Goal: Information Seeking & Learning: Compare options

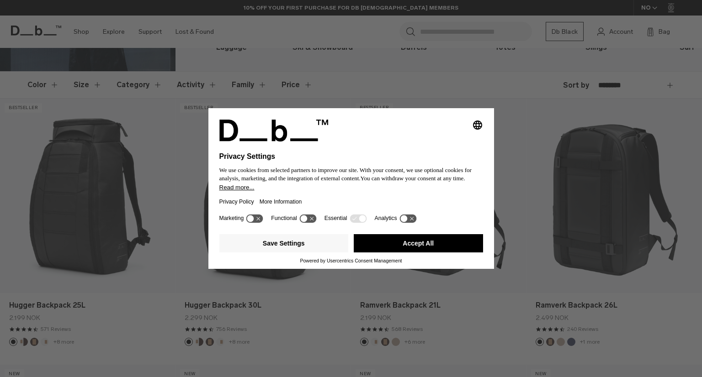
click at [425, 233] on div "Save Settings Accept All" at bounding box center [351, 244] width 264 height 27
click at [432, 245] on button "Accept All" at bounding box center [418, 243] width 129 height 18
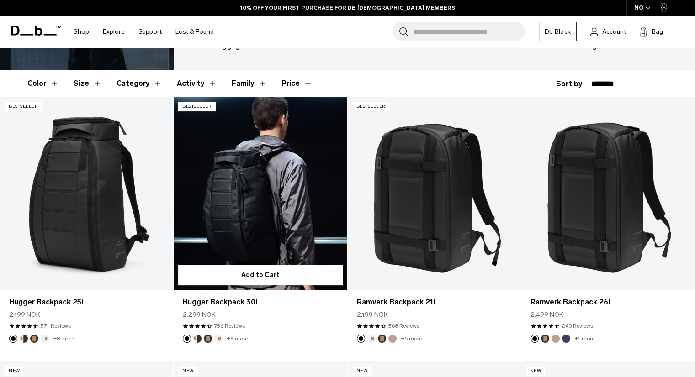
click at [270, 201] on link "Hugger Backpack 30L" at bounding box center [260, 193] width 173 height 192
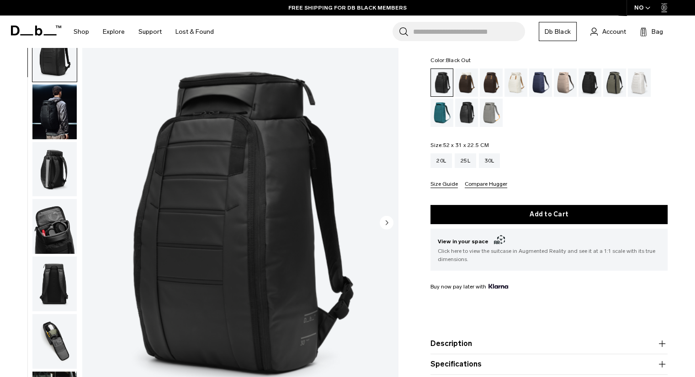
scroll to position [46, 0]
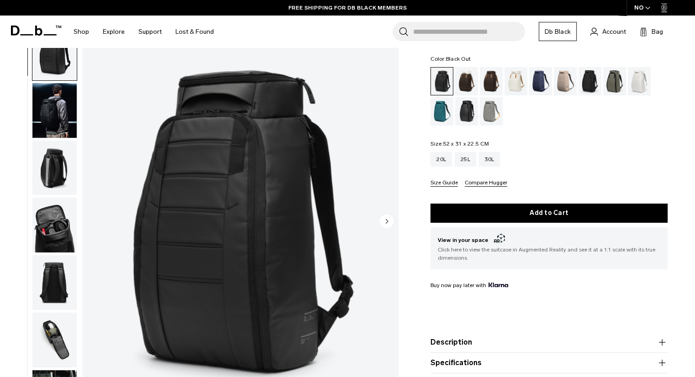
drag, startPoint x: 584, startPoint y: 169, endPoint x: 584, endPoint y: 137, distance: 31.5
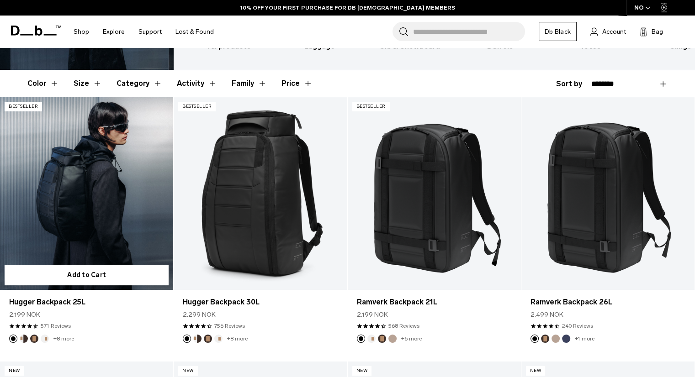
click at [71, 169] on link "Hugger Backpack 25L" at bounding box center [86, 193] width 173 height 192
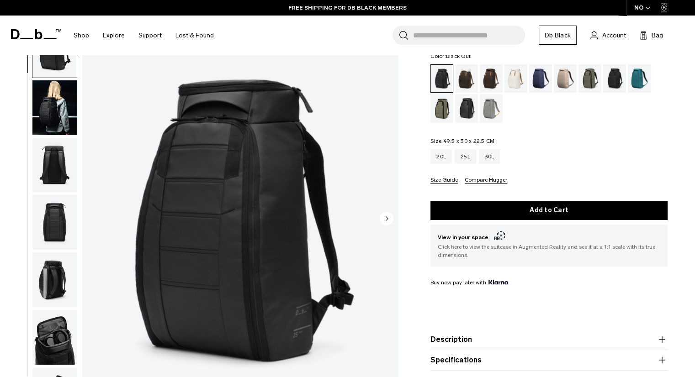
scroll to position [46, 0]
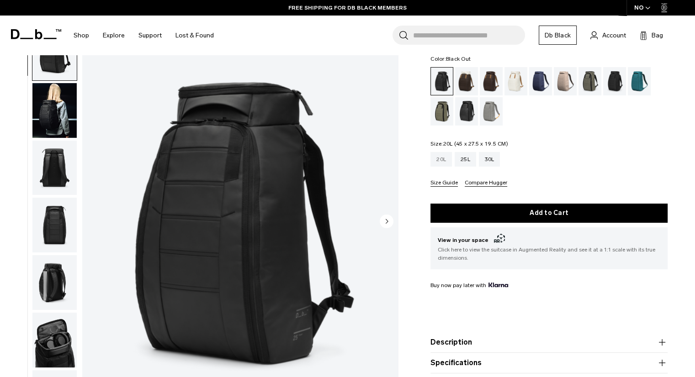
click at [446, 160] on div "20L" at bounding box center [440, 159] width 21 height 15
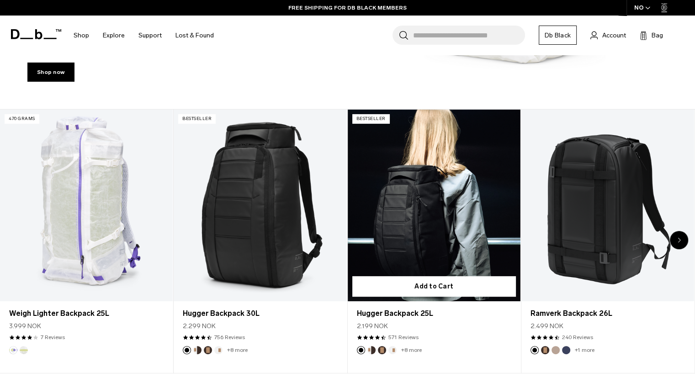
scroll to position [320, 0]
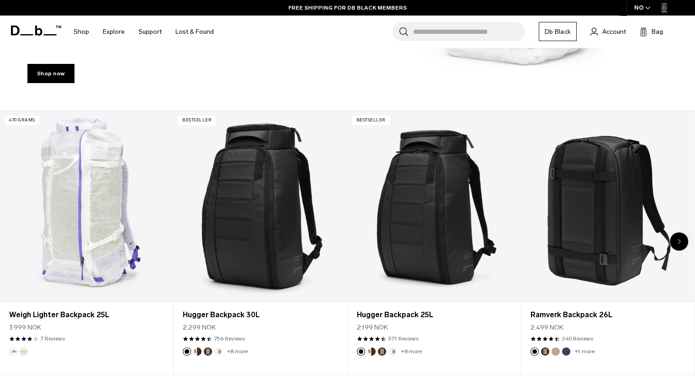
click at [678, 236] on div "Next slide" at bounding box center [679, 242] width 18 height 18
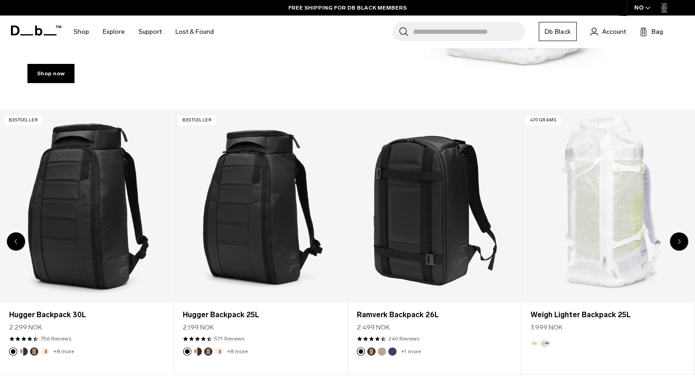
click at [678, 236] on div "Next slide" at bounding box center [679, 242] width 18 height 18
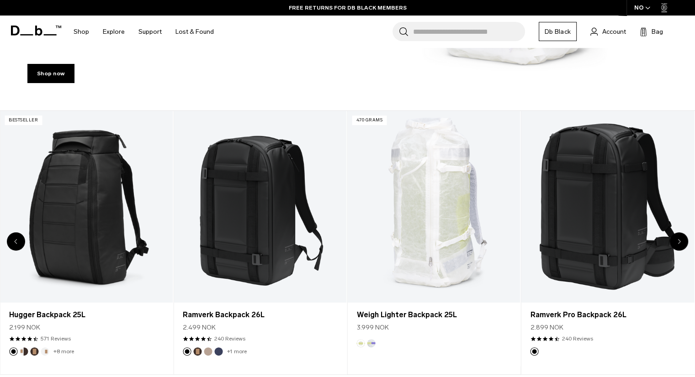
click at [678, 236] on div "Next slide" at bounding box center [679, 242] width 18 height 18
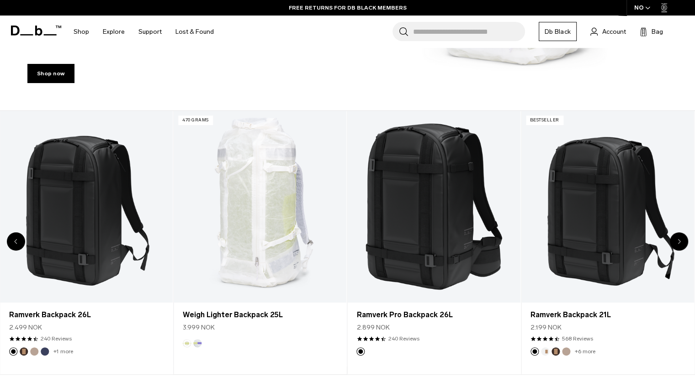
click at [678, 236] on div "Next slide" at bounding box center [679, 242] width 18 height 18
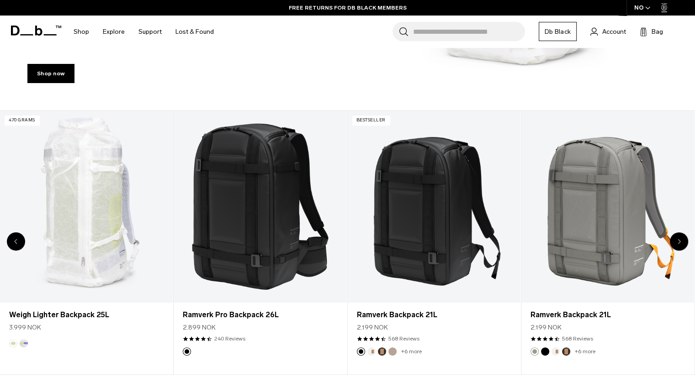
click at [678, 236] on div "Next slide" at bounding box center [679, 242] width 18 height 18
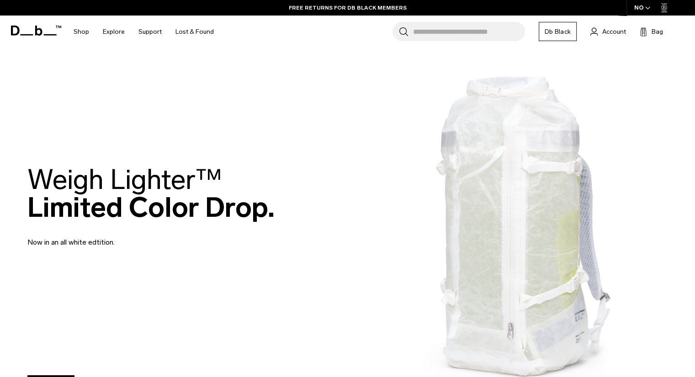
scroll to position [0, 0]
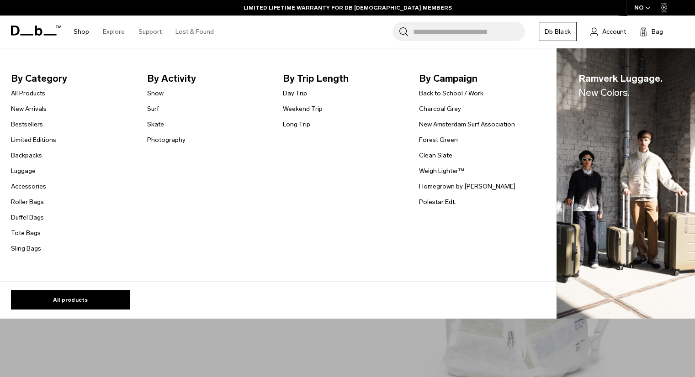
click at [26, 80] on span "By Category" at bounding box center [72, 78] width 122 height 15
click at [20, 122] on link "Bestsellers" at bounding box center [27, 125] width 32 height 10
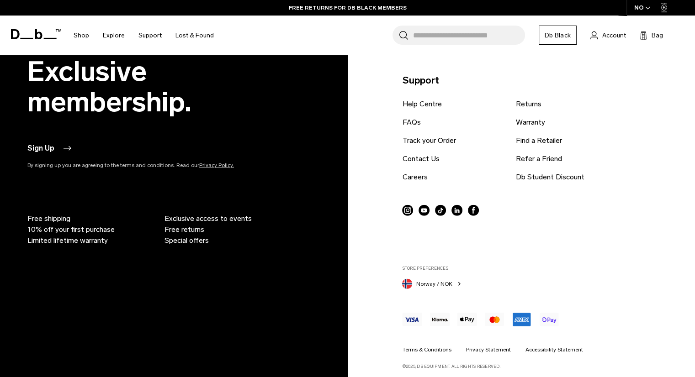
scroll to position [2467, 0]
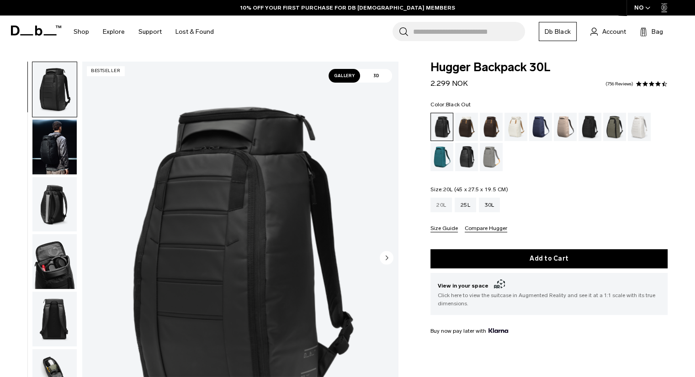
click at [442, 207] on div "20L" at bounding box center [440, 205] width 21 height 15
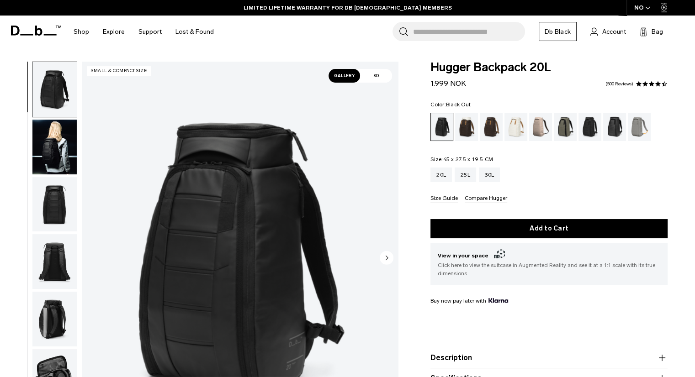
click at [461, 199] on div "Size Guide Compare Hugger" at bounding box center [548, 199] width 237 height 7
click at [444, 198] on button "Size Guide" at bounding box center [443, 199] width 27 height 7
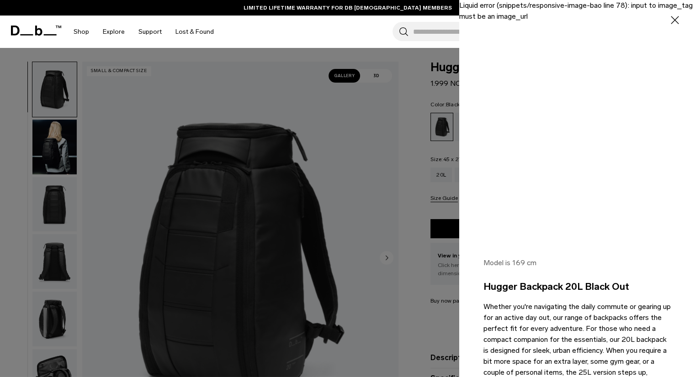
click at [413, 164] on div at bounding box center [347, 188] width 695 height 377
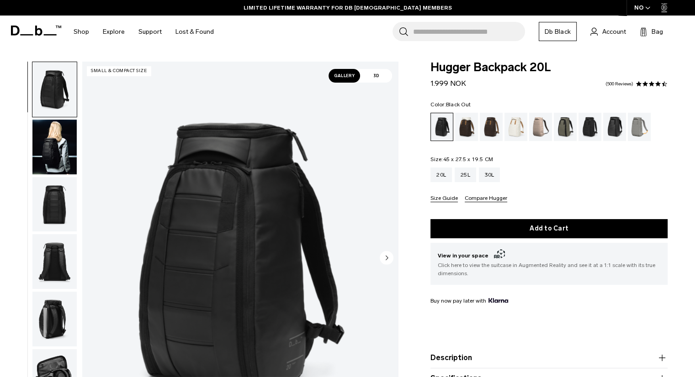
click at [495, 199] on button "Compare Hugger" at bounding box center [486, 199] width 42 height 7
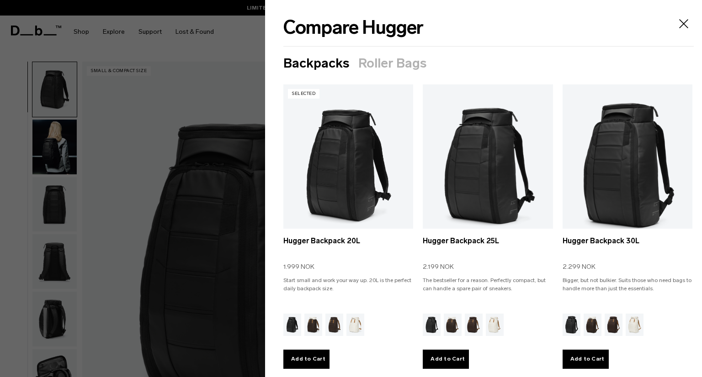
click at [104, 76] on div at bounding box center [351, 188] width 702 height 377
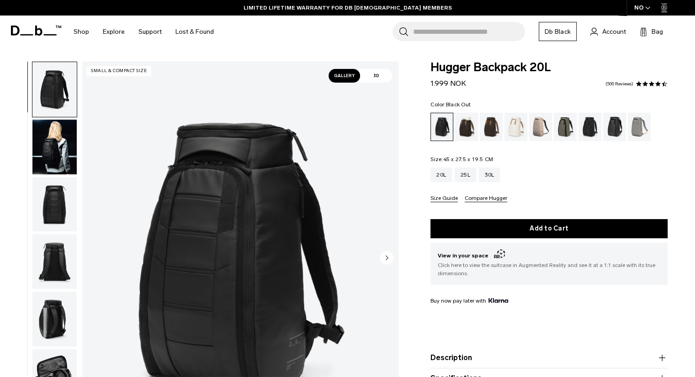
click at [453, 198] on button "Size Guide" at bounding box center [443, 199] width 27 height 7
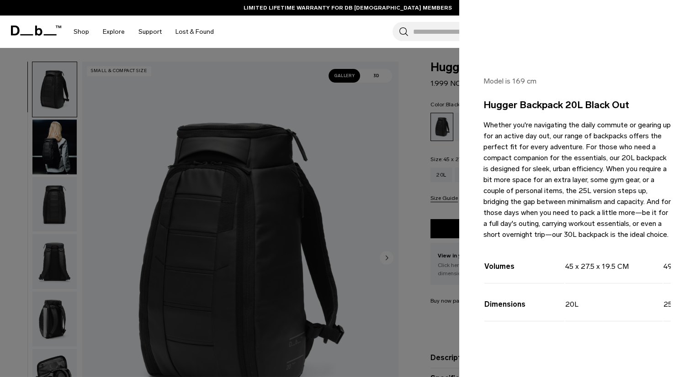
scroll to position [186, 0]
click at [375, 164] on div at bounding box center [347, 188] width 695 height 377
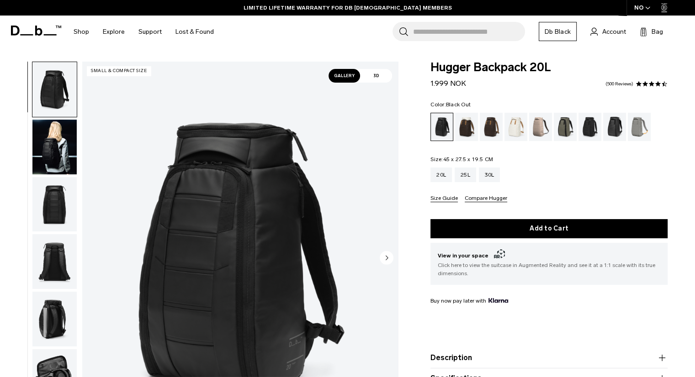
click at [79, 168] on div "01 / 10 Small & Compact Size" at bounding box center [201, 261] width 403 height 399
